Goal: Obtain resource: Obtain resource

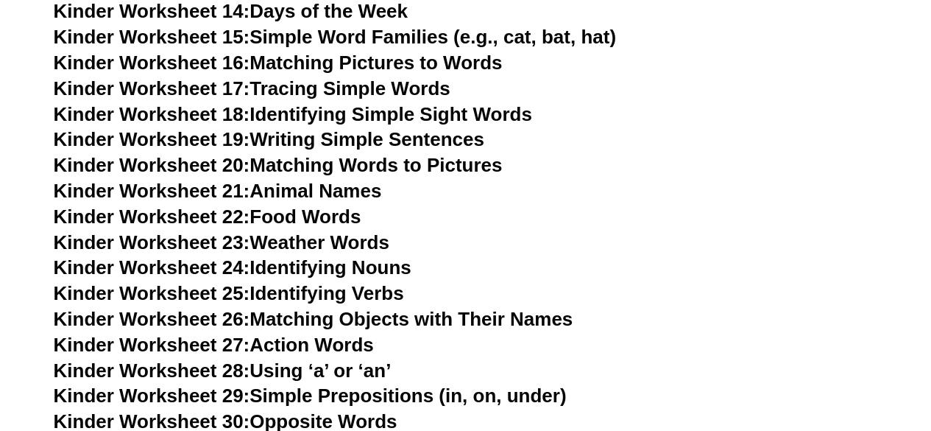
scroll to position [906, 0]
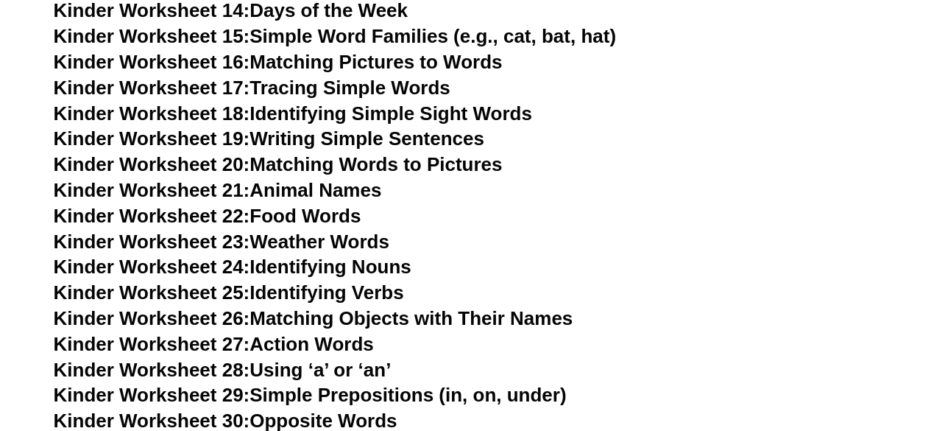
click at [275, 144] on link "Kinder Worksheet 19: Writing Simple Sentences" at bounding box center [269, 138] width 431 height 22
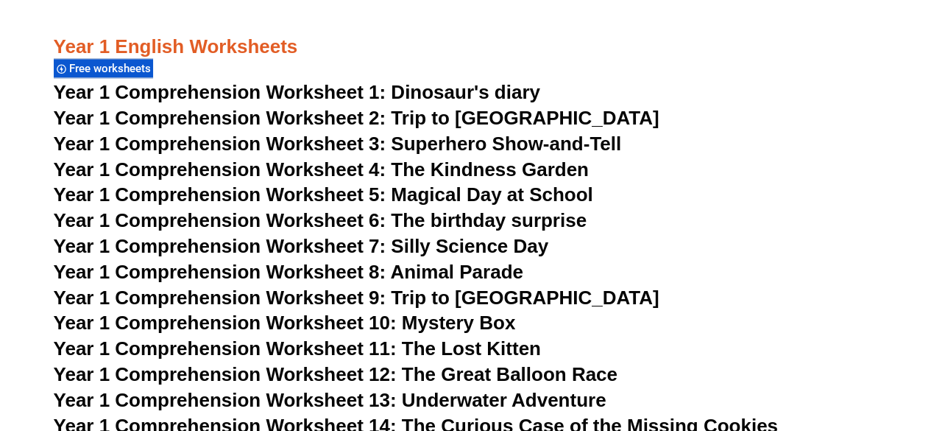
scroll to position [674, 0]
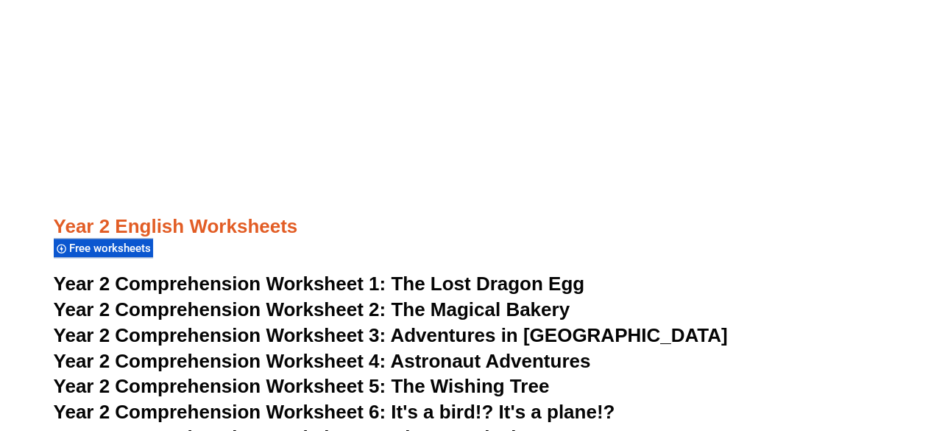
scroll to position [3273, 0]
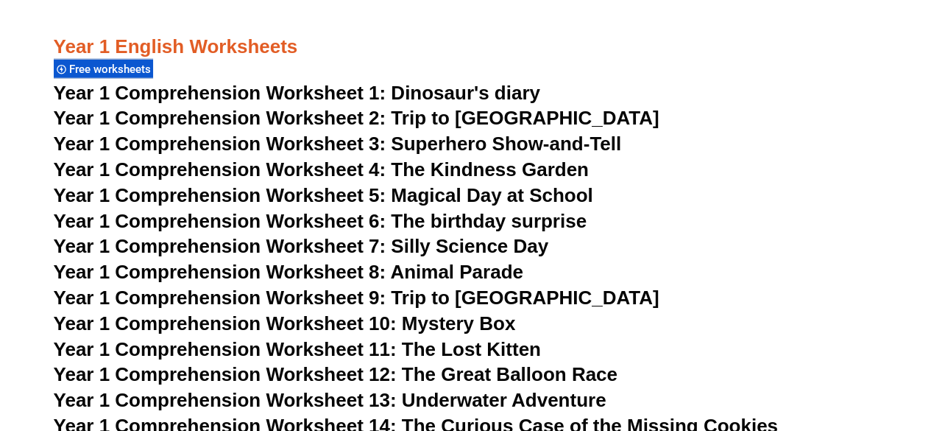
scroll to position [1812, 0]
click at [324, 96] on span "Year 1 Comprehension Worksheet 1: Dinosaur's diary" at bounding box center [297, 93] width 487 height 22
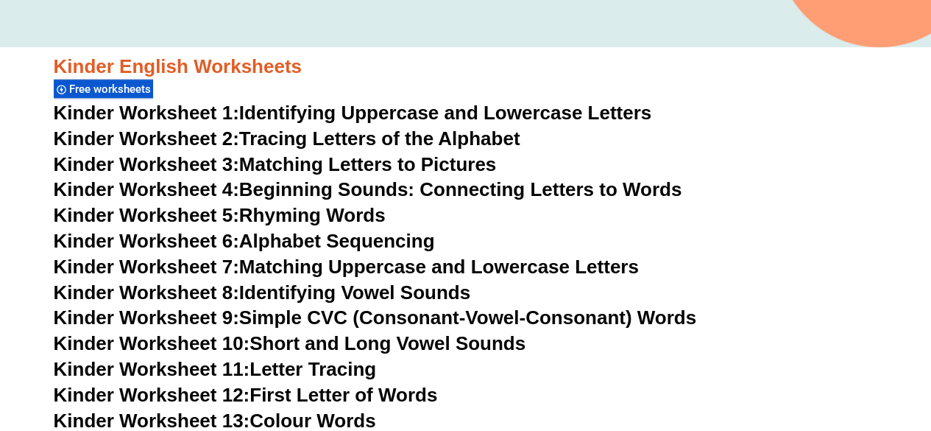
scroll to position [487, 0]
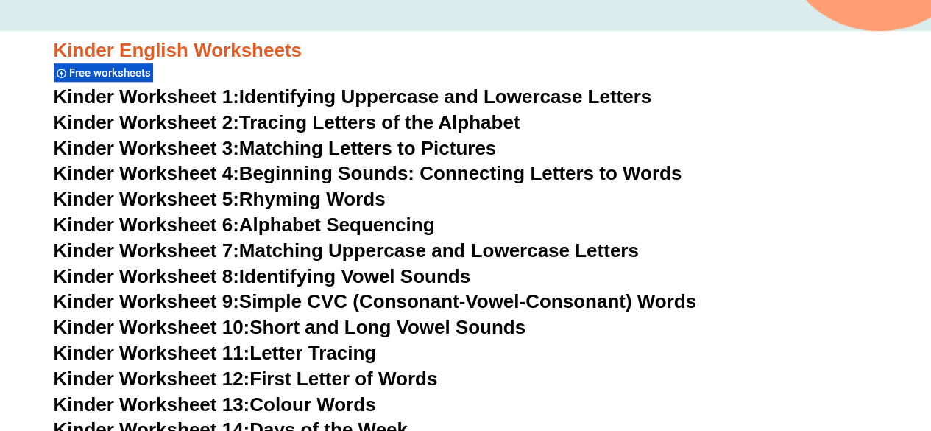
click at [311, 126] on link "Kinder Worksheet 2: Tracing Letters of the Alphabet" at bounding box center [287, 122] width 467 height 22
click at [288, 171] on link "Kinder Worksheet 4: Beginning Sounds: Connecting Letters to Words" at bounding box center [368, 173] width 629 height 22
click at [304, 199] on link "Kinder Worksheet 5: Rhyming Words" at bounding box center [220, 199] width 332 height 22
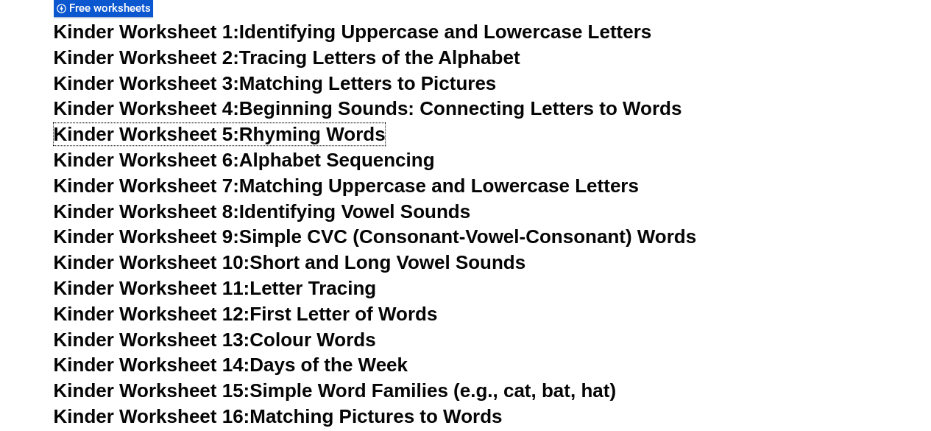
scroll to position [555, 0]
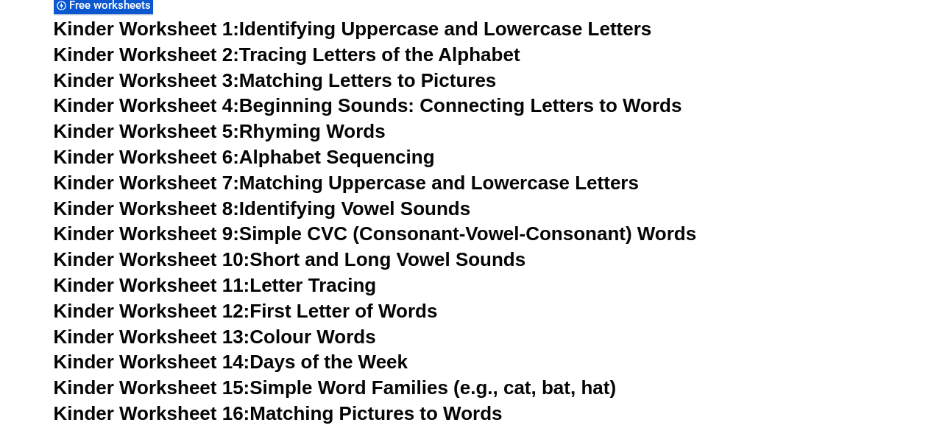
click at [346, 231] on link "Kinder Worksheet 9: Simple CVC (Consonant-Vowel-Consonant) Words" at bounding box center [375, 233] width 643 height 22
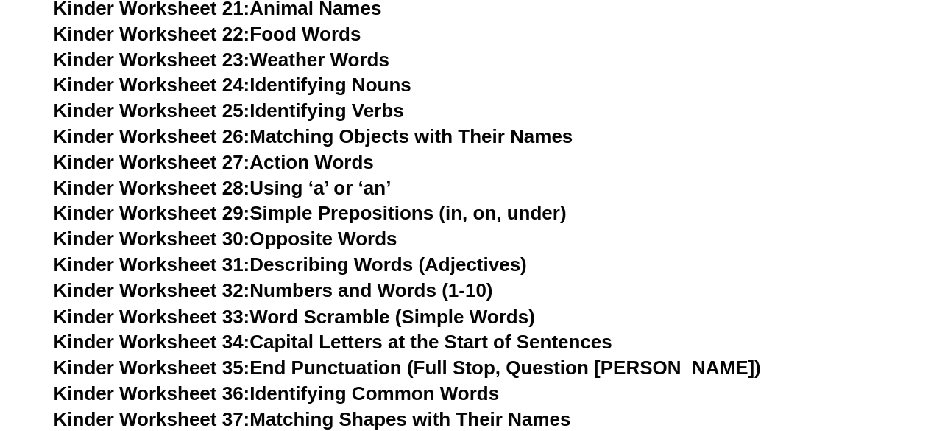
scroll to position [1088, 0]
